Goal: Check status: Check status

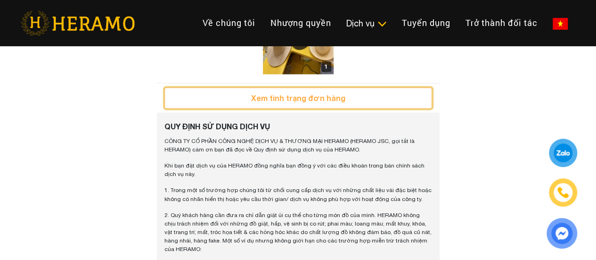
click at [252, 108] on button "Xem tình trạng đơn hàng" at bounding box center [298, 97] width 268 height 21
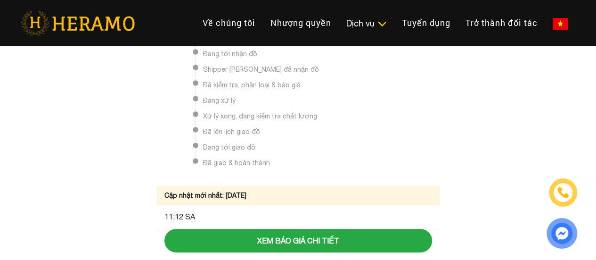
scroll to position [130, 0]
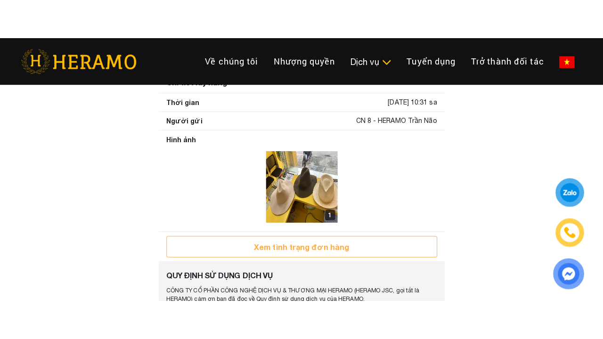
scroll to position [593, 0]
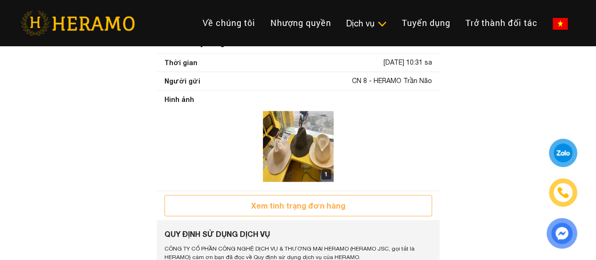
click at [303, 154] on img at bounding box center [298, 146] width 71 height 71
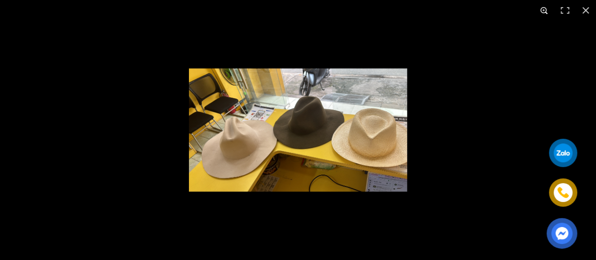
click at [545, 9] on button "button" at bounding box center [544, 10] width 21 height 21
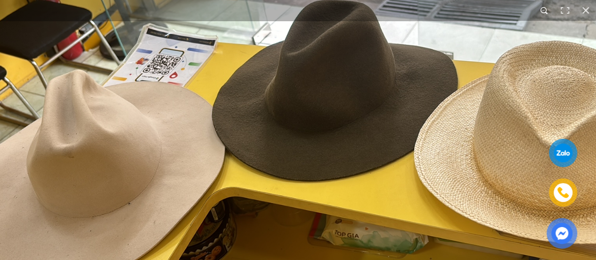
click at [543, 11] on button "button" at bounding box center [544, 10] width 21 height 21
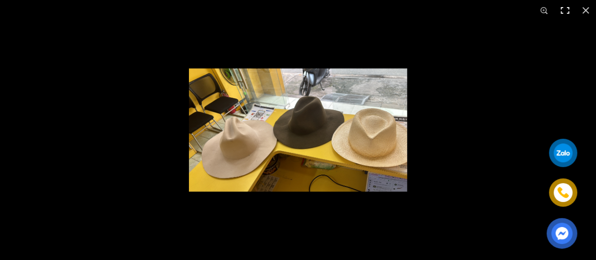
click at [567, 8] on button "button" at bounding box center [565, 10] width 21 height 21
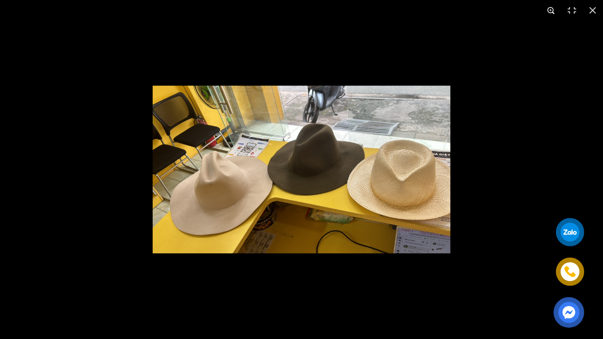
click at [548, 11] on button "button" at bounding box center [551, 10] width 21 height 21
